Goal: Task Accomplishment & Management: Manage account settings

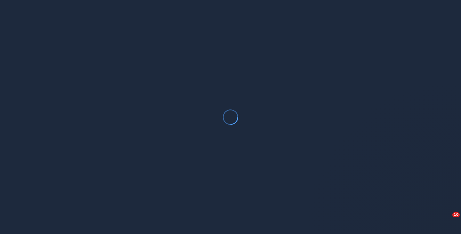
click at [292, 186] on div at bounding box center [230, 117] width 461 height 234
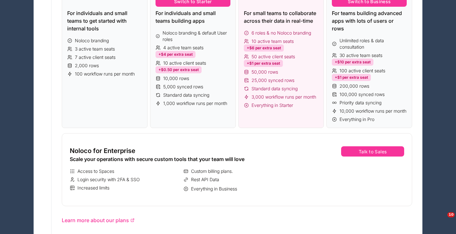
scroll to position [75, 0]
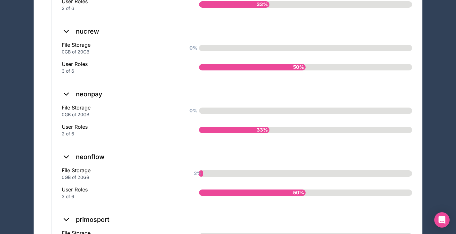
scroll to position [672, 0]
